Goal: Information Seeking & Learning: Learn about a topic

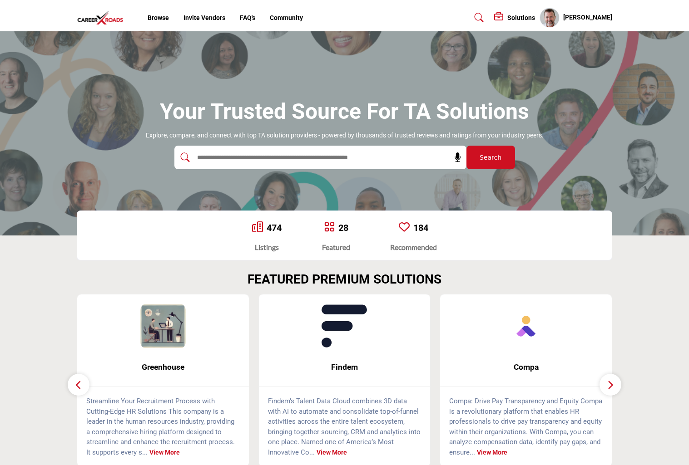
click at [236, 158] on input "text" at bounding box center [301, 158] width 217 height 14
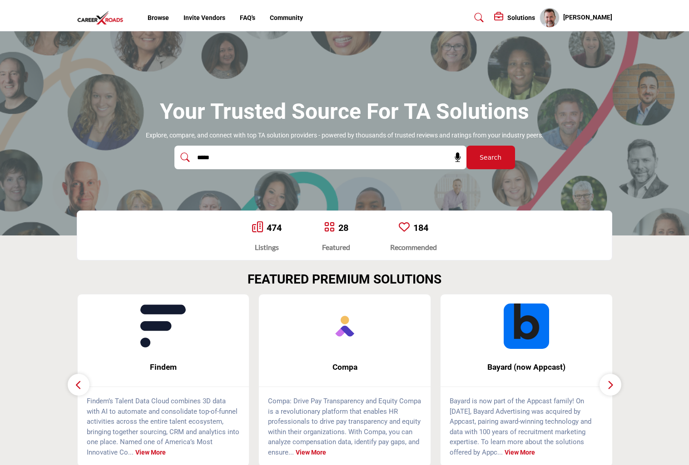
type input "*****"
click at [466, 146] on button "Search" at bounding box center [490, 158] width 49 height 24
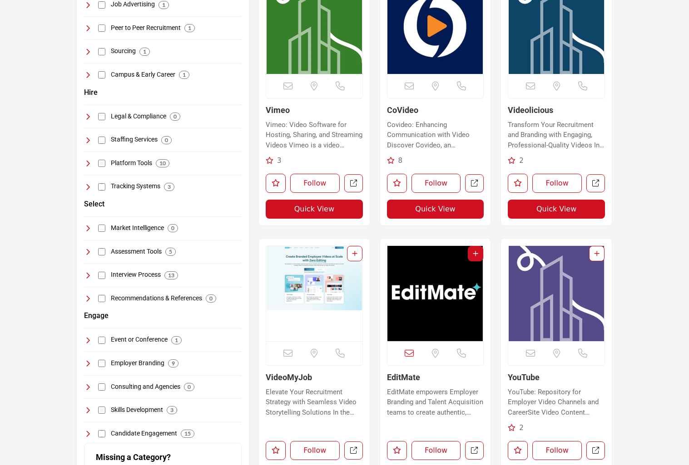
scroll to position [272, 0]
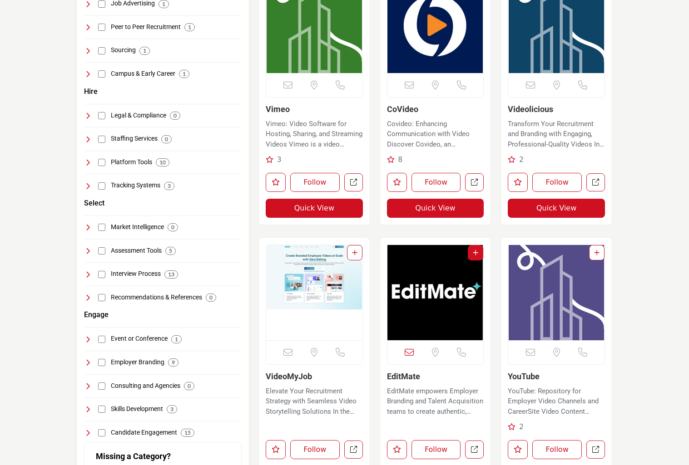
click at [298, 297] on img "Open Listing in new tab" at bounding box center [314, 292] width 96 height 95
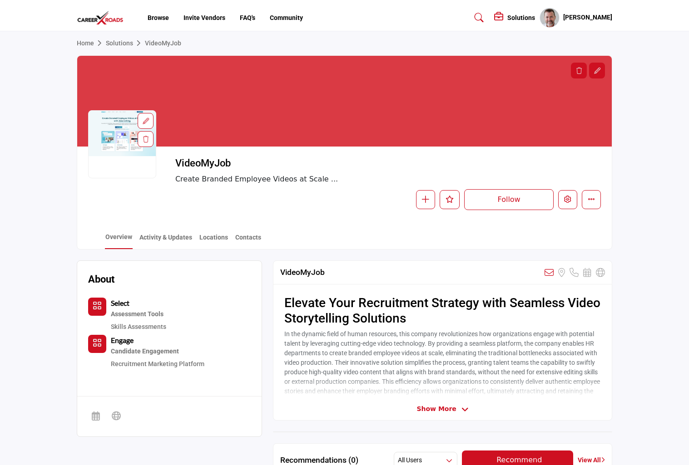
click at [50, 242] on section "Home Solutions VideoMyJob VideoMyJob Create Branded Employee Videos at Scale ..…" at bounding box center [344, 140] width 689 height 218
click at [117, 43] on link "Solutions" at bounding box center [125, 43] width 39 height 7
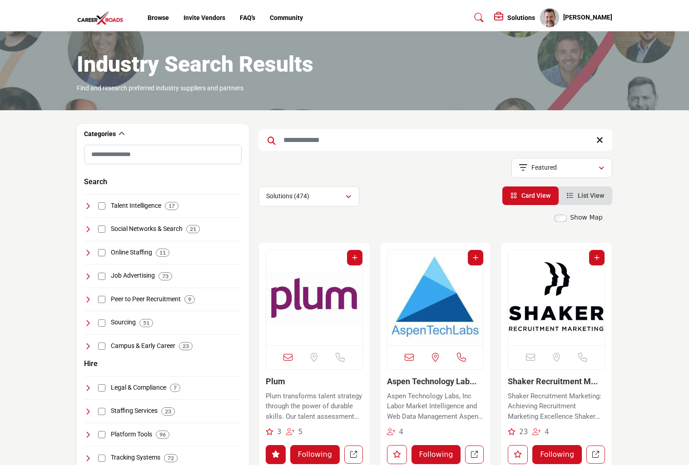
click at [337, 316] on img "Open Listing in new tab" at bounding box center [314, 297] width 96 height 95
